Goal: Task Accomplishment & Management: Manage account settings

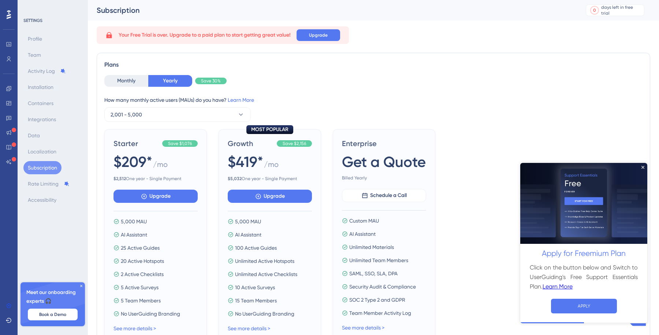
click at [83, 286] on icon at bounding box center [81, 286] width 4 height 4
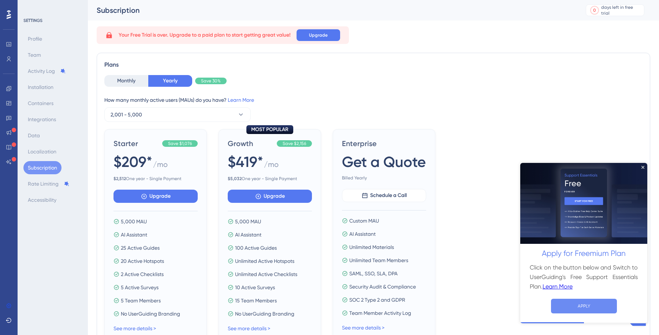
click at [584, 303] on button "APPLY" at bounding box center [584, 305] width 66 height 15
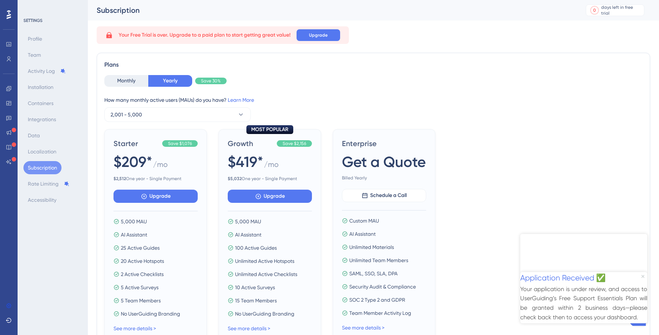
click at [642, 275] on icon "Close Preview" at bounding box center [642, 276] width 3 height 3
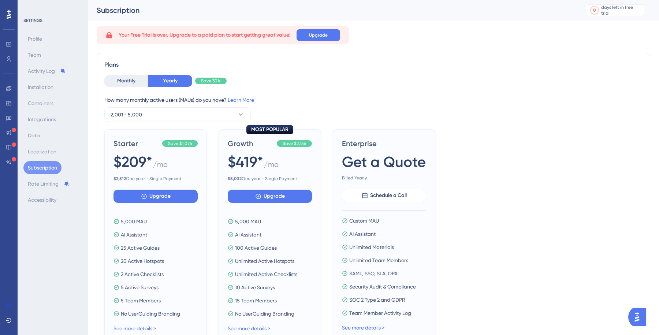
click at [635, 309] on button "Open AI Assistant Launcher" at bounding box center [637, 317] width 18 height 18
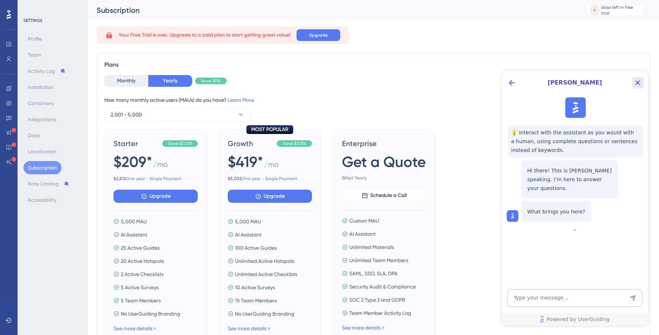
click at [638, 83] on icon "Close Button" at bounding box center [638, 83] width 5 height 5
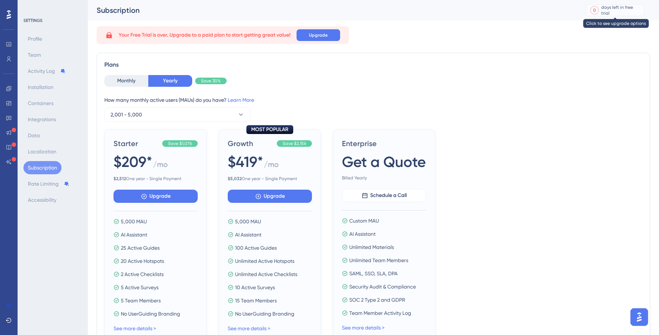
click at [629, 13] on div "days left in free trial" at bounding box center [621, 10] width 41 height 12
click at [517, 6] on div "Subscription" at bounding box center [332, 10] width 471 height 10
click at [10, 110] on div at bounding box center [8, 125] width 15 height 85
click at [9, 17] on icon at bounding box center [9, 14] width 4 height 9
click at [243, 65] on div "Plans" at bounding box center [373, 64] width 538 height 9
